Goal: Task Accomplishment & Management: Manage account settings

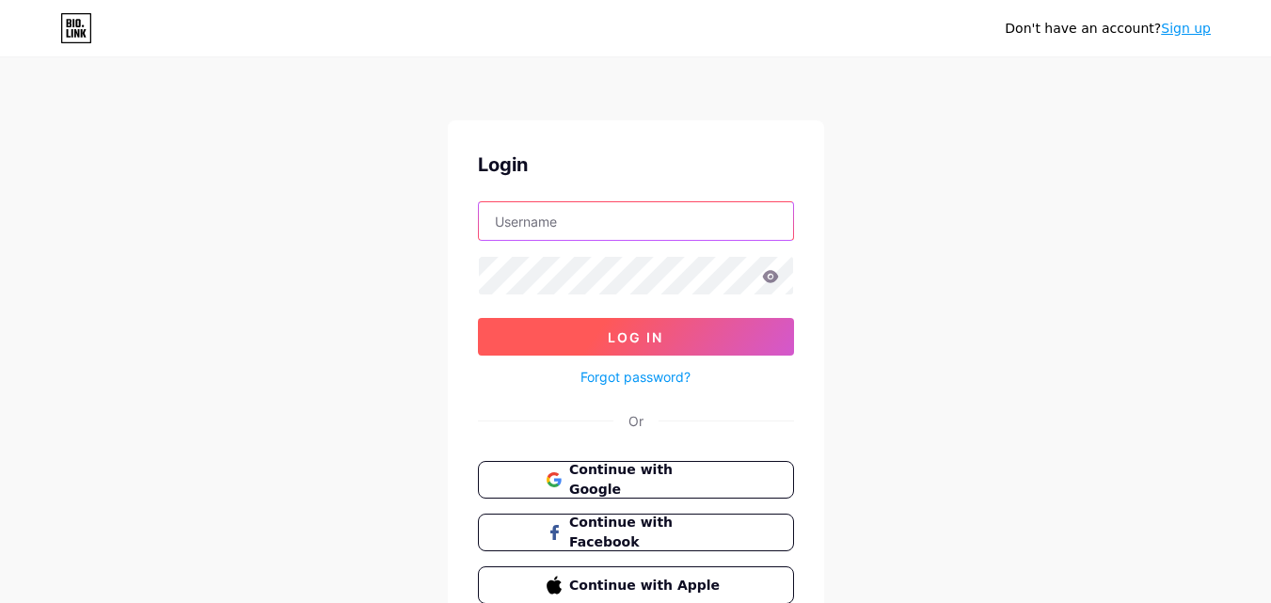
type input "[EMAIL_ADDRESS][DOMAIN_NAME]"
click at [679, 329] on button "Log In" at bounding box center [636, 337] width 316 height 38
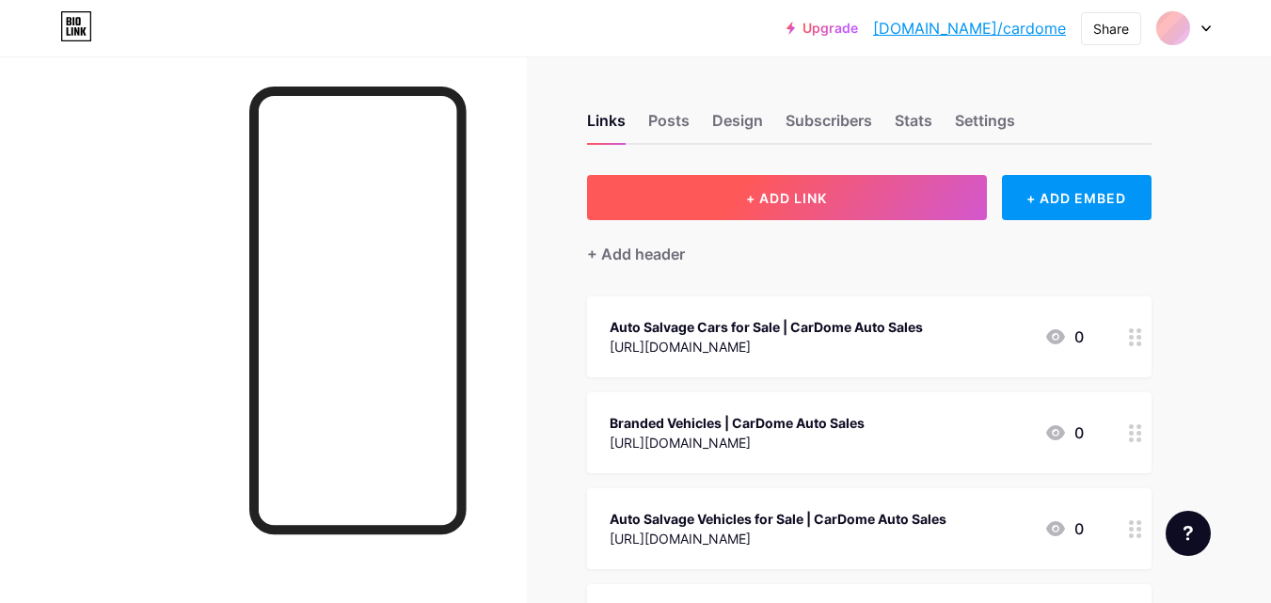
click at [837, 196] on button "+ ADD LINK" at bounding box center [787, 197] width 400 height 45
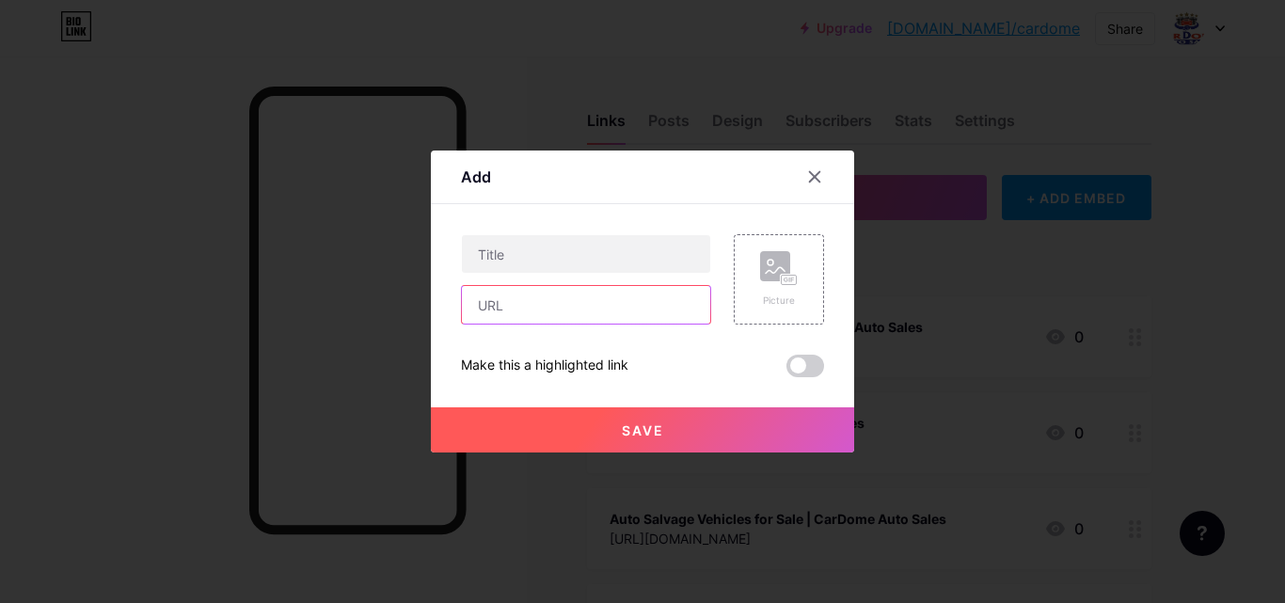
click at [577, 294] on input "text" at bounding box center [586, 305] width 248 height 38
paste input "[URL][DOMAIN_NAME]"
type input "[URL][DOMAIN_NAME]"
click at [573, 280] on div "[URL][DOMAIN_NAME]" at bounding box center [586, 279] width 250 height 90
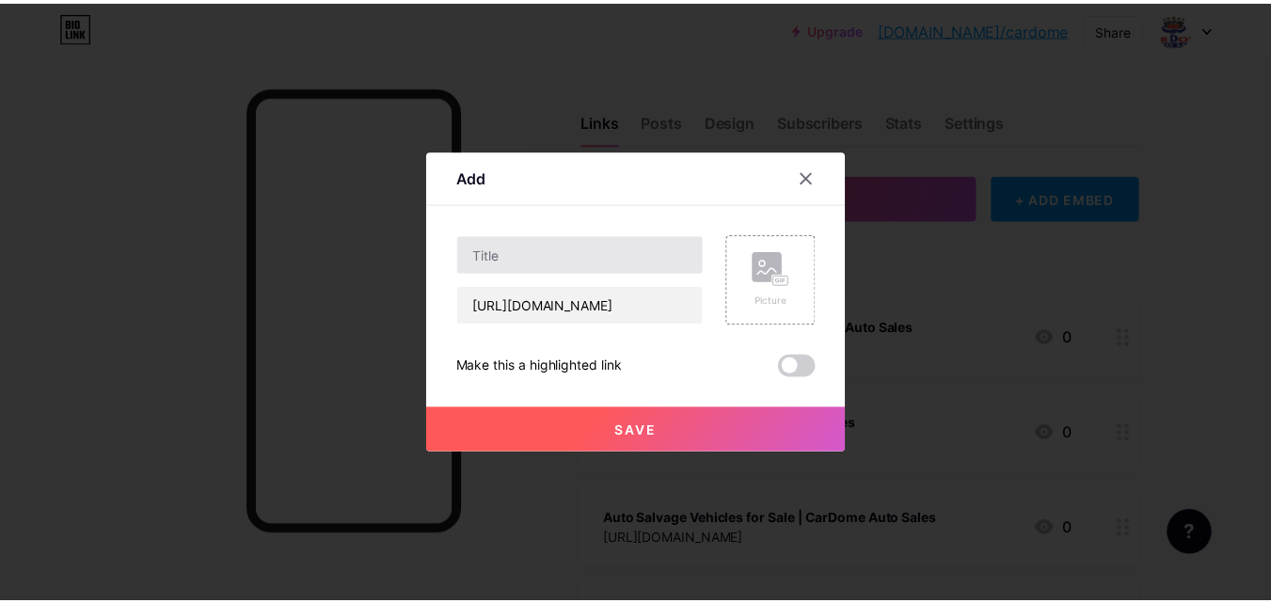
scroll to position [0, 0]
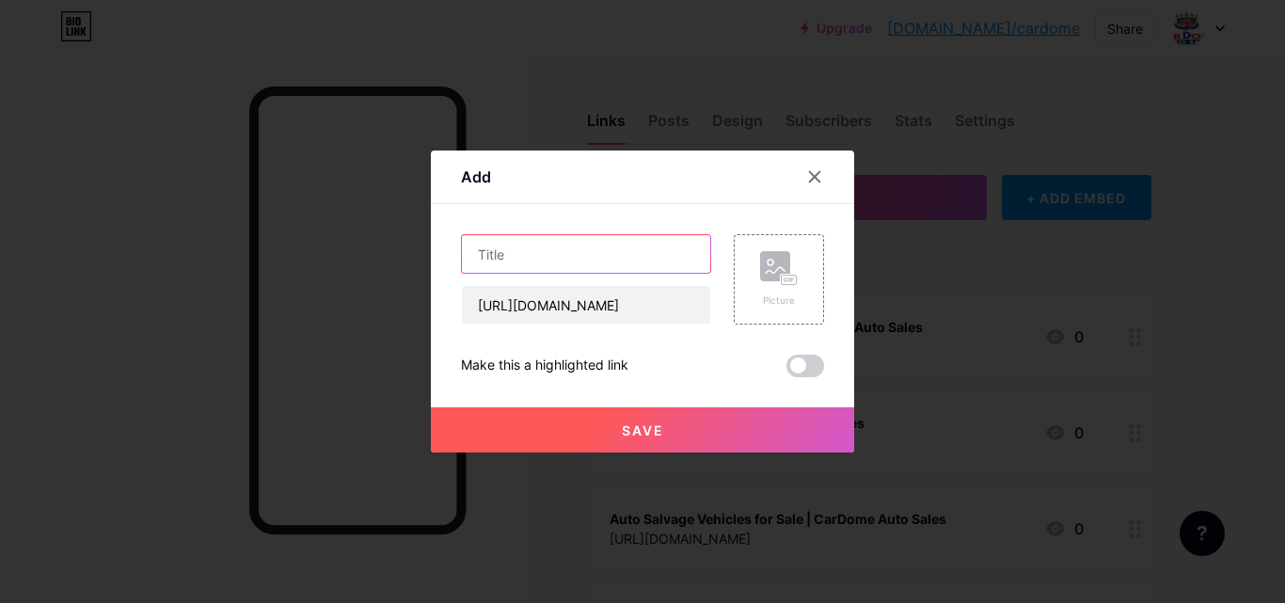
click at [580, 257] on input "text" at bounding box center [586, 254] width 248 height 38
paste input "Used Cars for Sale Near Me"
type input "Used Cars for Sale Near Me"
click at [634, 420] on button "Save" at bounding box center [642, 429] width 423 height 45
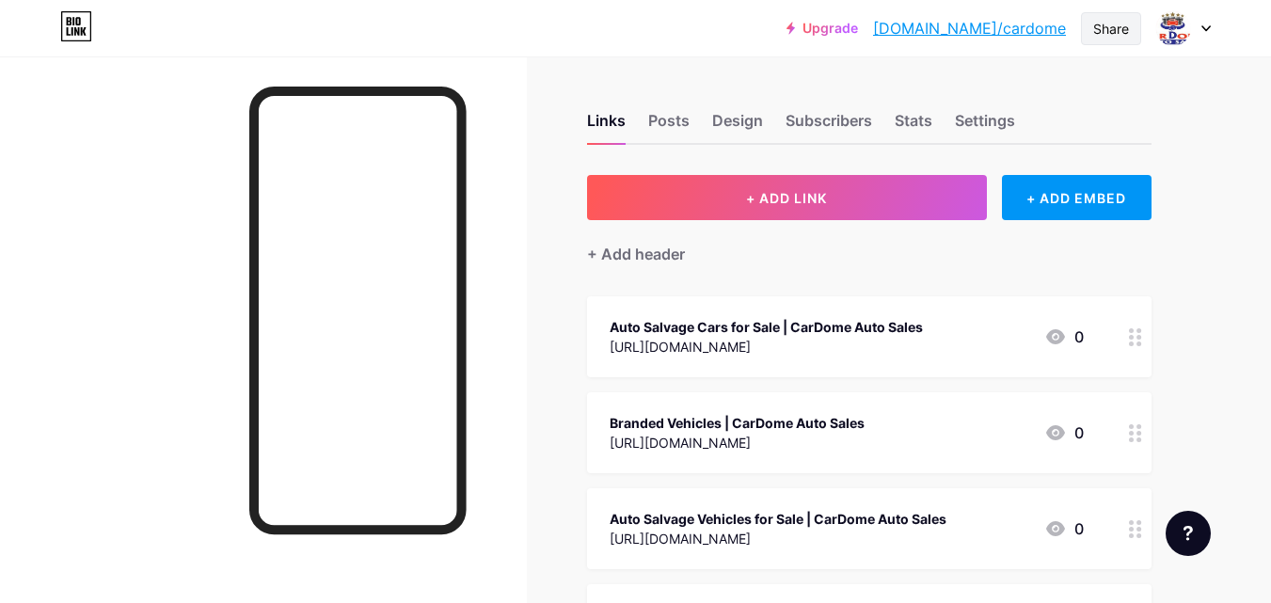
click at [1107, 35] on div "Share" at bounding box center [1111, 29] width 36 height 20
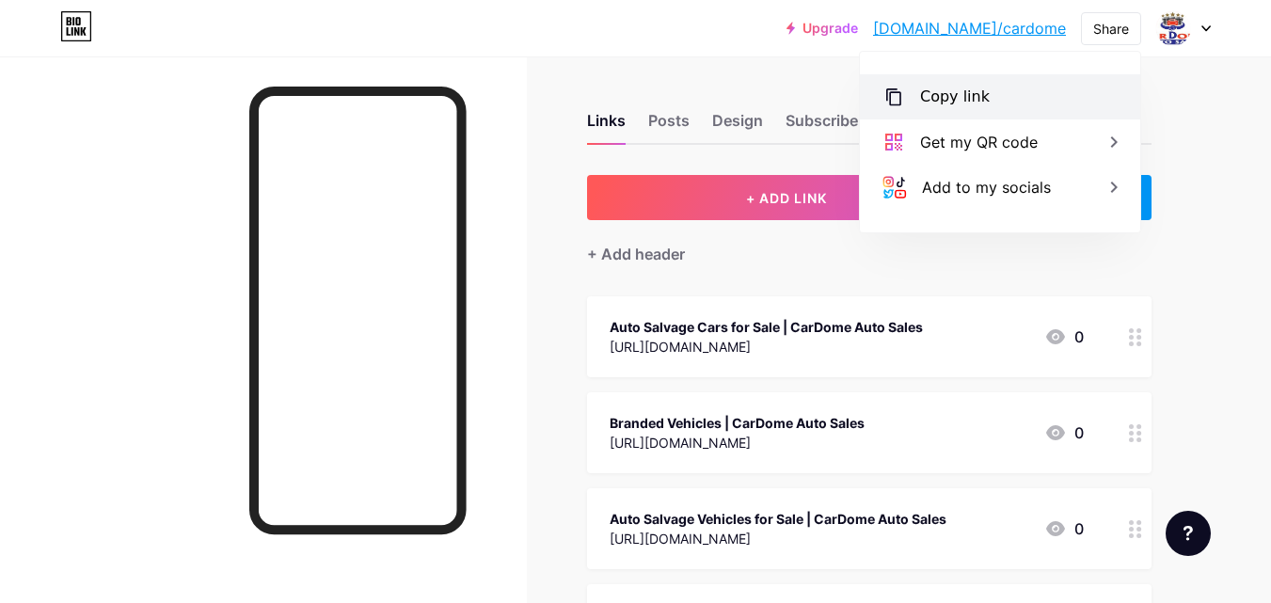
click at [1004, 92] on div "Copy link" at bounding box center [1000, 96] width 280 height 45
